Goal: Task Accomplishment & Management: Use online tool/utility

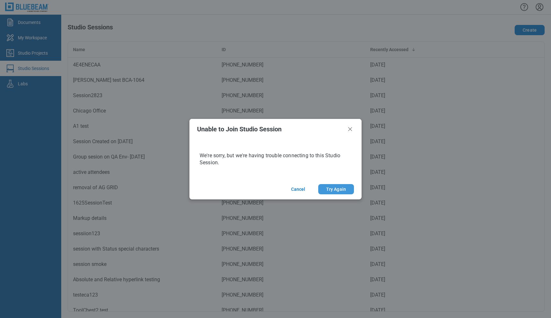
click at [339, 191] on button "Try Again" at bounding box center [337, 189] width 36 height 10
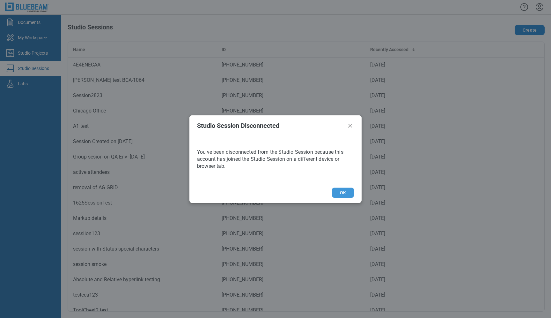
click at [349, 195] on button "OK" at bounding box center [343, 192] width 22 height 10
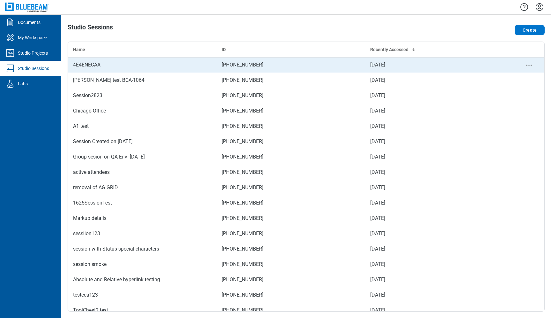
click at [137, 67] on div "4E4ENECAA" at bounding box center [142, 65] width 139 height 8
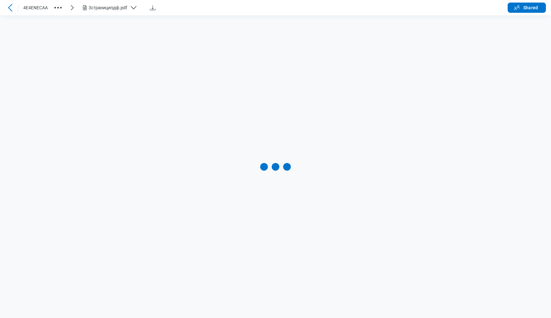
click at [119, 9] on div "3страниципдф.pdf" at bounding box center [108, 7] width 39 height 6
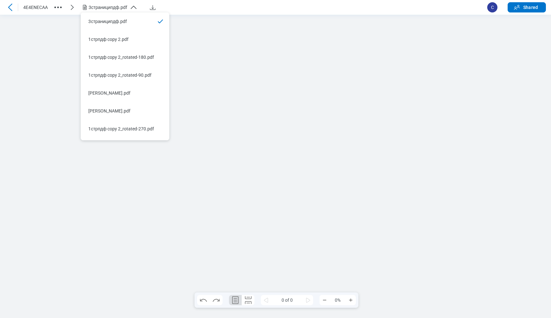
click at [119, 9] on div "3страниципдф.pdf" at bounding box center [108, 7] width 39 height 6
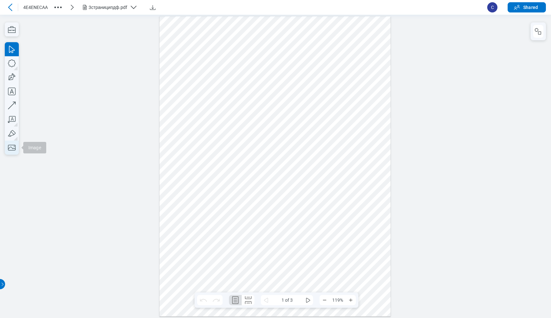
click at [10, 147] on icon "button" at bounding box center [12, 147] width 14 height 14
click at [13, 148] on icon "button" at bounding box center [12, 148] width 8 height 6
drag, startPoint x: 175, startPoint y: 36, endPoint x: 350, endPoint y: 191, distance: 233.1
click at [350, 191] on div at bounding box center [276, 166] width 232 height 300
click at [421, 145] on div at bounding box center [275, 165] width 551 height 303
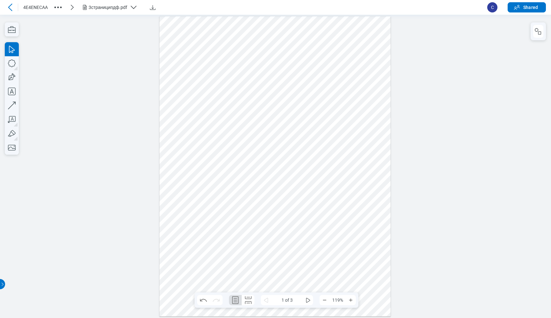
click at [322, 129] on div at bounding box center [276, 166] width 232 height 300
click at [359, 206] on div at bounding box center [276, 166] width 232 height 300
click at [285, 120] on div at bounding box center [276, 166] width 232 height 300
click at [9, 154] on icon "button" at bounding box center [12, 147] width 14 height 14
drag, startPoint x: 177, startPoint y: 41, endPoint x: 367, endPoint y: 179, distance: 234.7
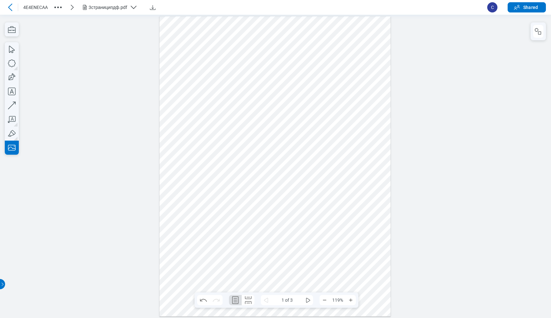
click at [367, 179] on div at bounding box center [276, 166] width 232 height 300
click at [371, 218] on div at bounding box center [276, 166] width 232 height 300
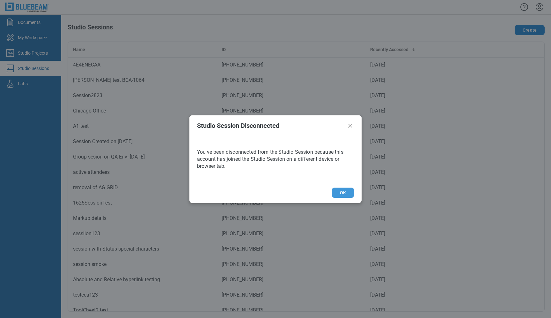
click at [345, 191] on button "OK" at bounding box center [343, 192] width 22 height 10
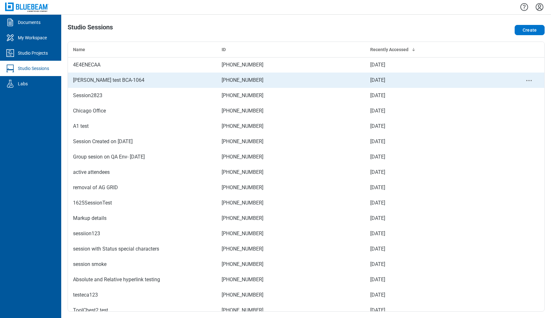
click at [95, 84] on td "[PERSON_NAME] test BCA-1064" at bounding box center [142, 79] width 149 height 15
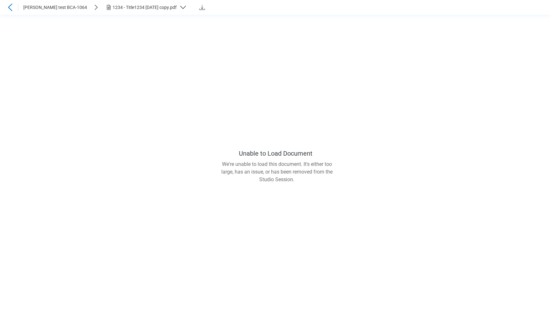
click at [12, 9] on icon at bounding box center [10, 8] width 8 height 8
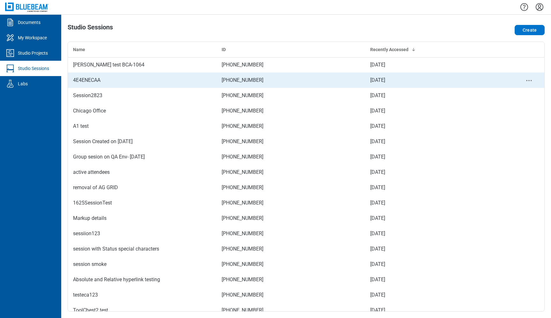
click at [95, 83] on div "4E4ENECAA" at bounding box center [142, 80] width 139 height 8
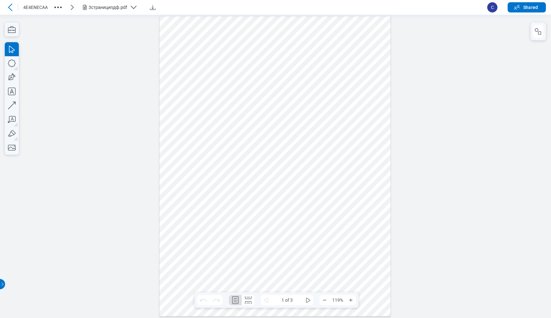
click at [128, 9] on div "3страниципдф.pdf" at bounding box center [112, 8] width 62 height 8
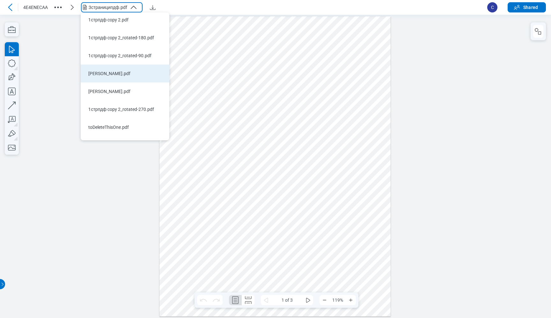
scroll to position [51, 0]
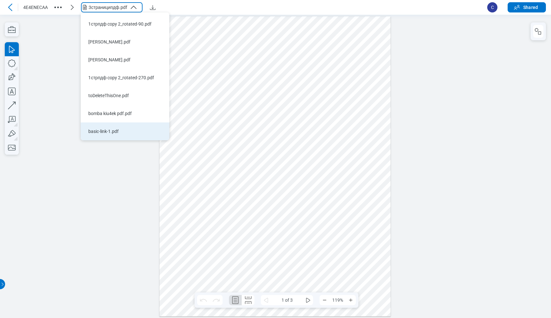
click at [110, 132] on div "basic-link-1.pdf" at bounding box center [120, 131] width 65 height 6
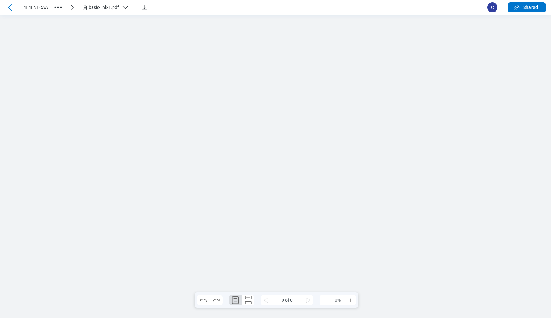
scroll to position [0, 0]
click at [12, 149] on icon "button" at bounding box center [12, 147] width 14 height 14
click at [14, 143] on icon "button" at bounding box center [12, 147] width 14 height 14
drag, startPoint x: 179, startPoint y: 193, endPoint x: 235, endPoint y: 227, distance: 65.0
click at [235, 227] on div at bounding box center [275, 166] width 212 height 300
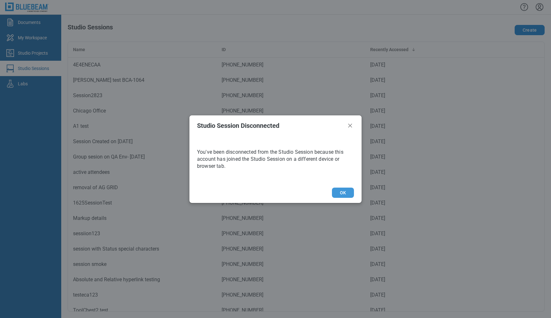
click at [342, 194] on button "OK" at bounding box center [343, 192] width 22 height 10
